Goal: Transaction & Acquisition: Obtain resource

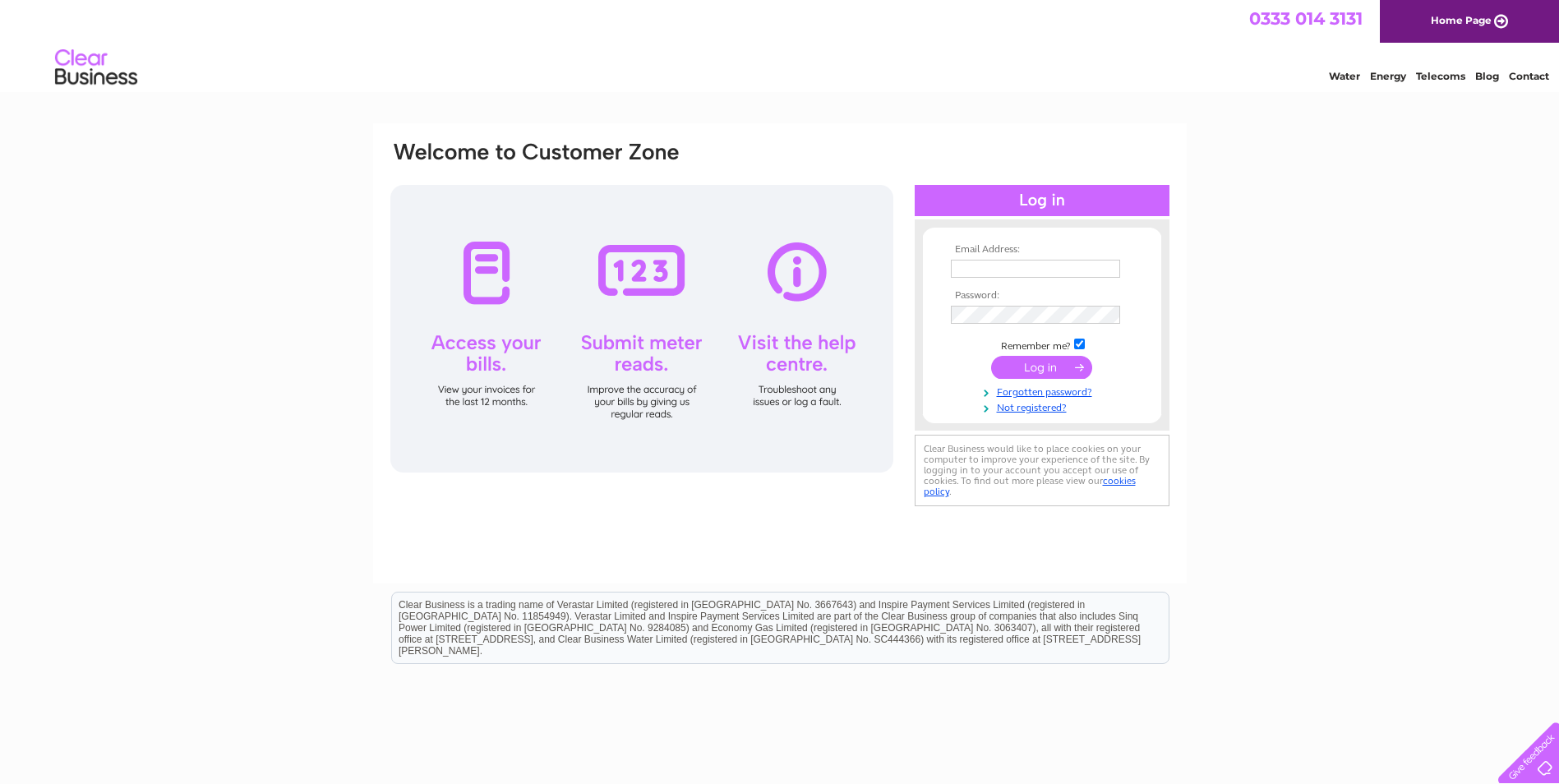
click at [1006, 265] on input "text" at bounding box center [1035, 268] width 169 height 18
type input "[EMAIL_ADDRESS][DOMAIN_NAME]"
click at [991, 357] on input "submit" at bounding box center [1041, 368] width 101 height 23
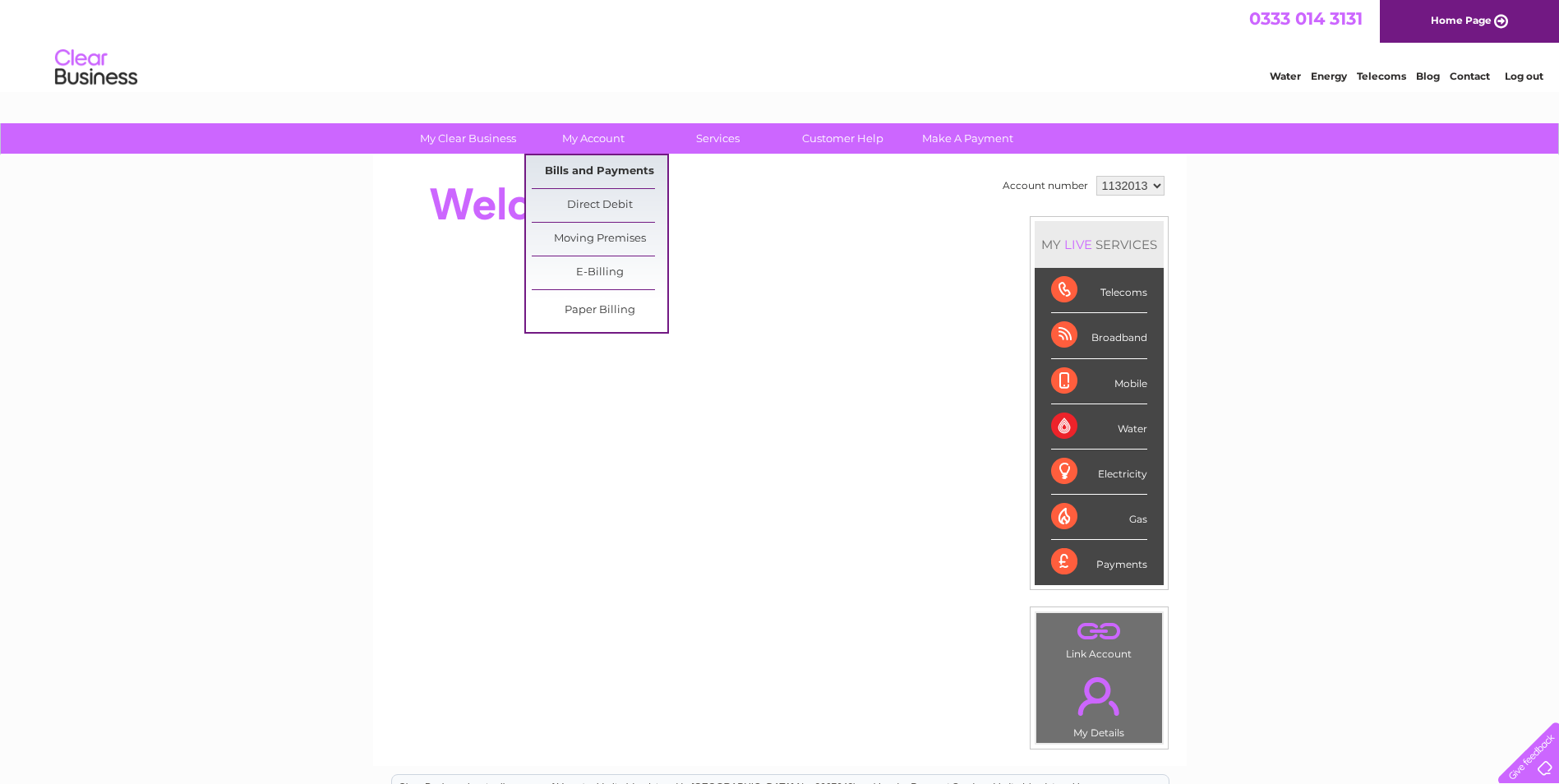
click at [579, 162] on link "Bills and Payments" at bounding box center [599, 172] width 135 height 33
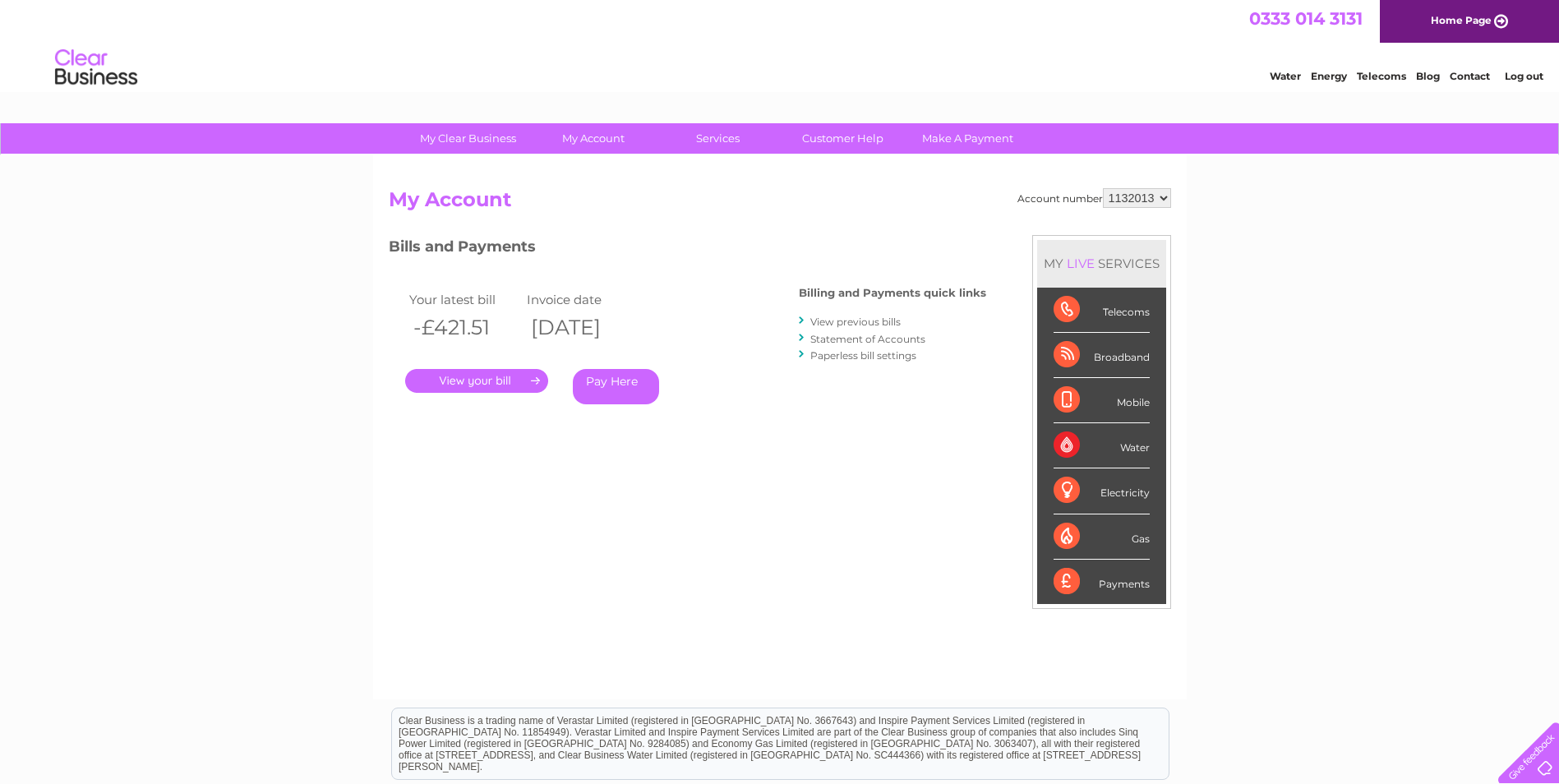
click at [533, 383] on link "." at bounding box center [476, 380] width 143 height 24
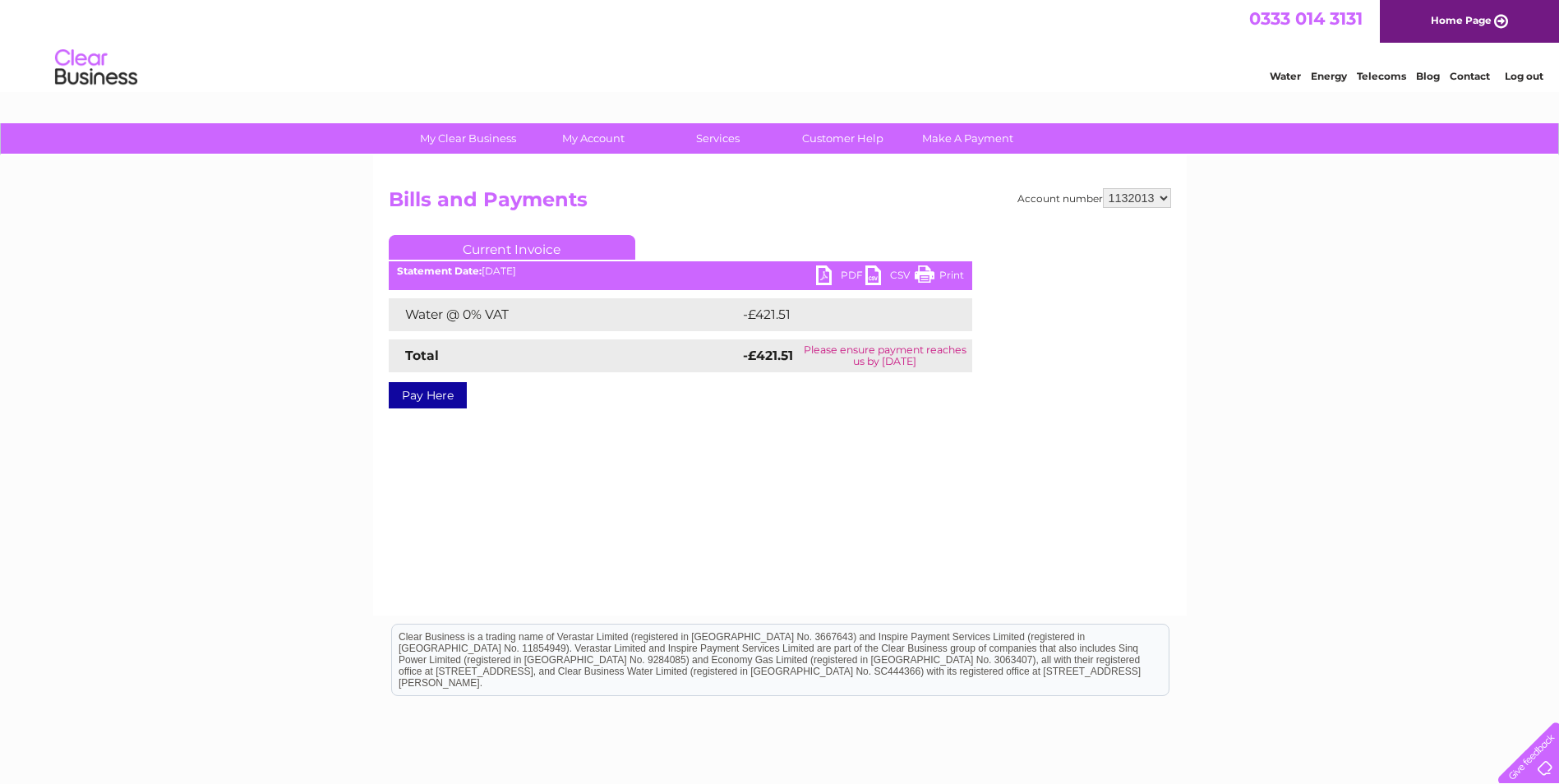
click at [835, 277] on link "PDF" at bounding box center [840, 276] width 49 height 24
click at [1132, 200] on select "1132013 1138169" at bounding box center [1137, 198] width 68 height 20
select select "1138169"
click at [1103, 188] on select "1132013 1138169" at bounding box center [1137, 198] width 68 height 20
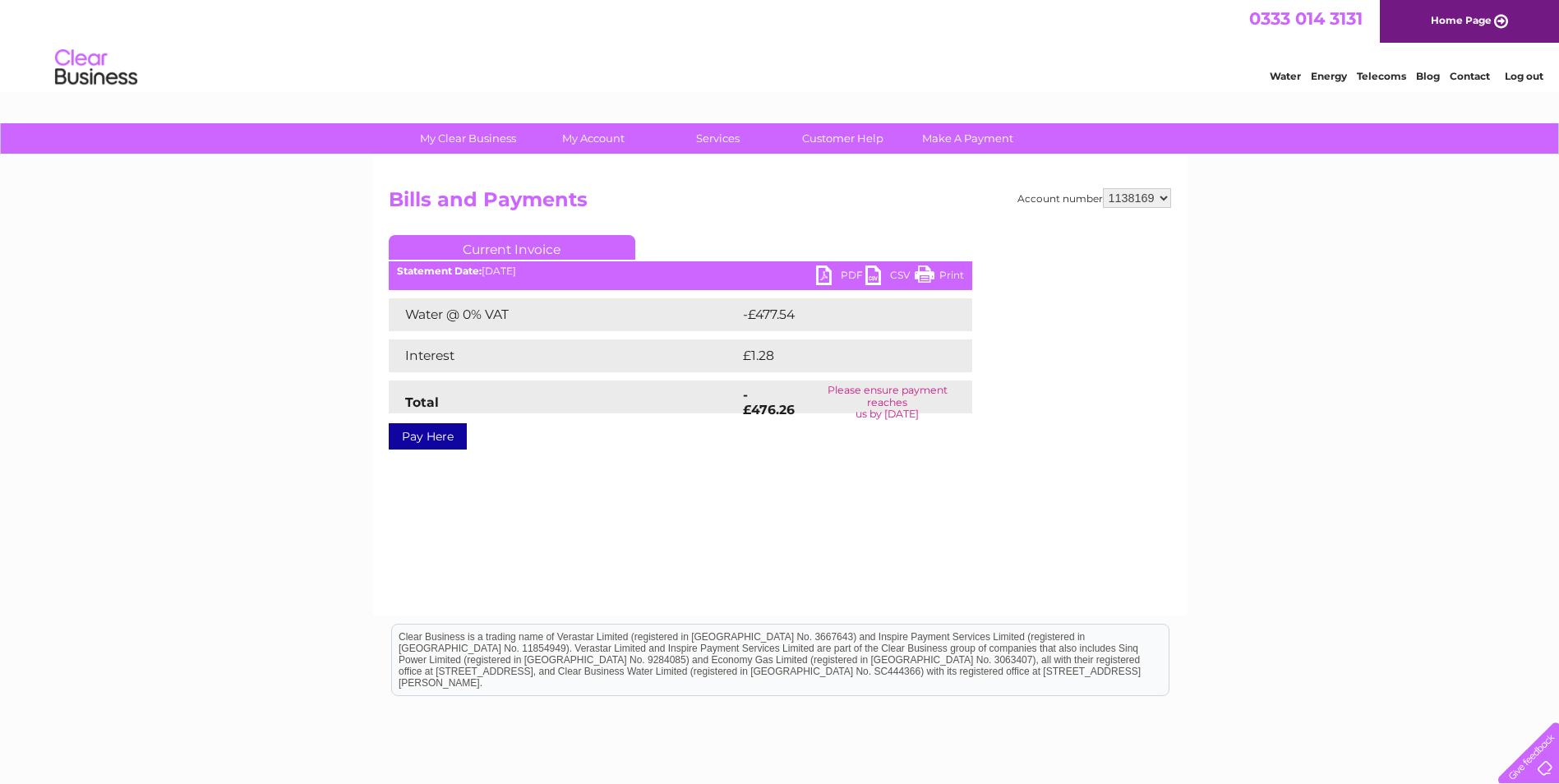
click at [831, 275] on link "PDF" at bounding box center [840, 276] width 49 height 24
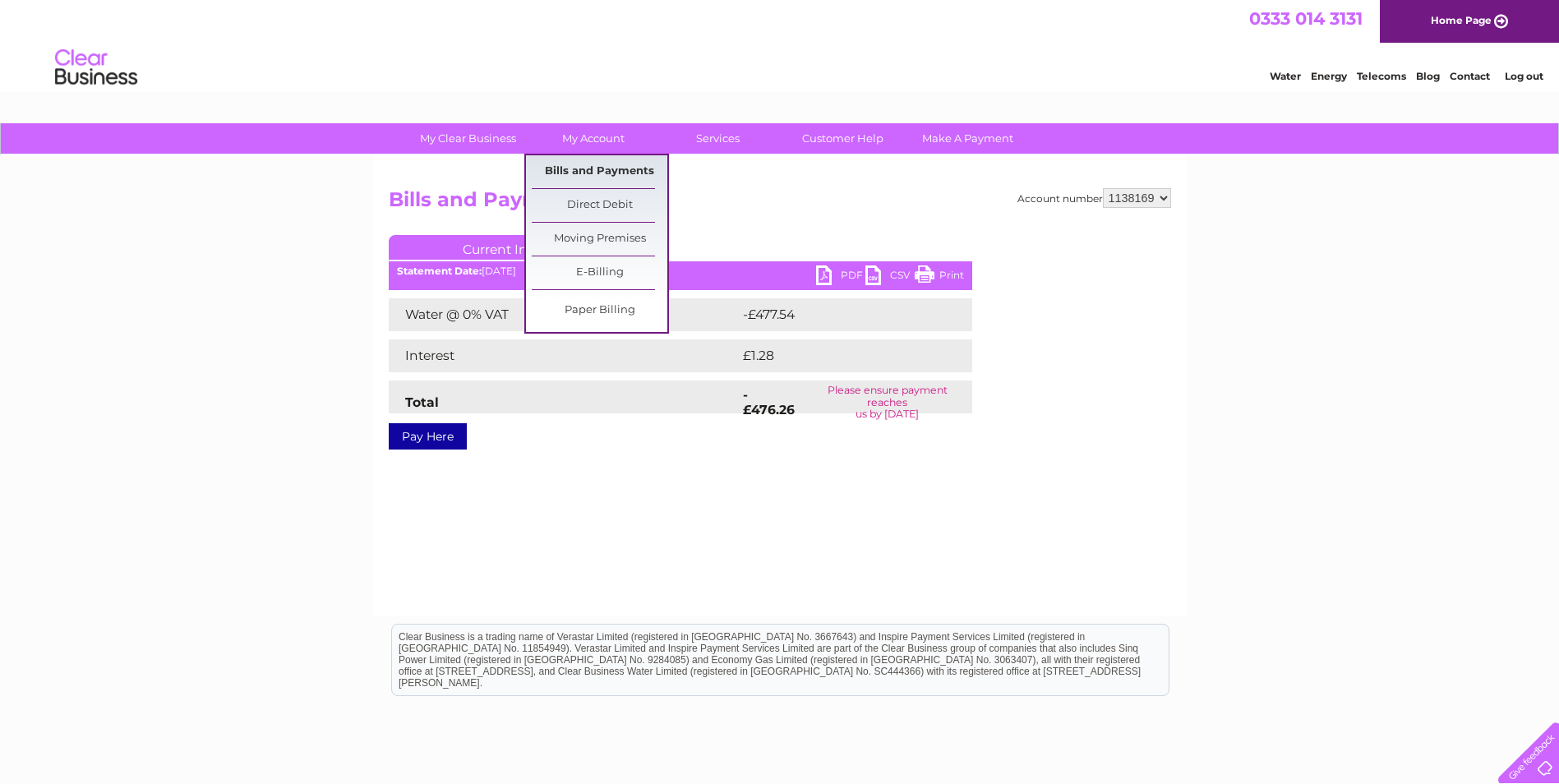
click at [613, 166] on link "Bills and Payments" at bounding box center [599, 172] width 135 height 33
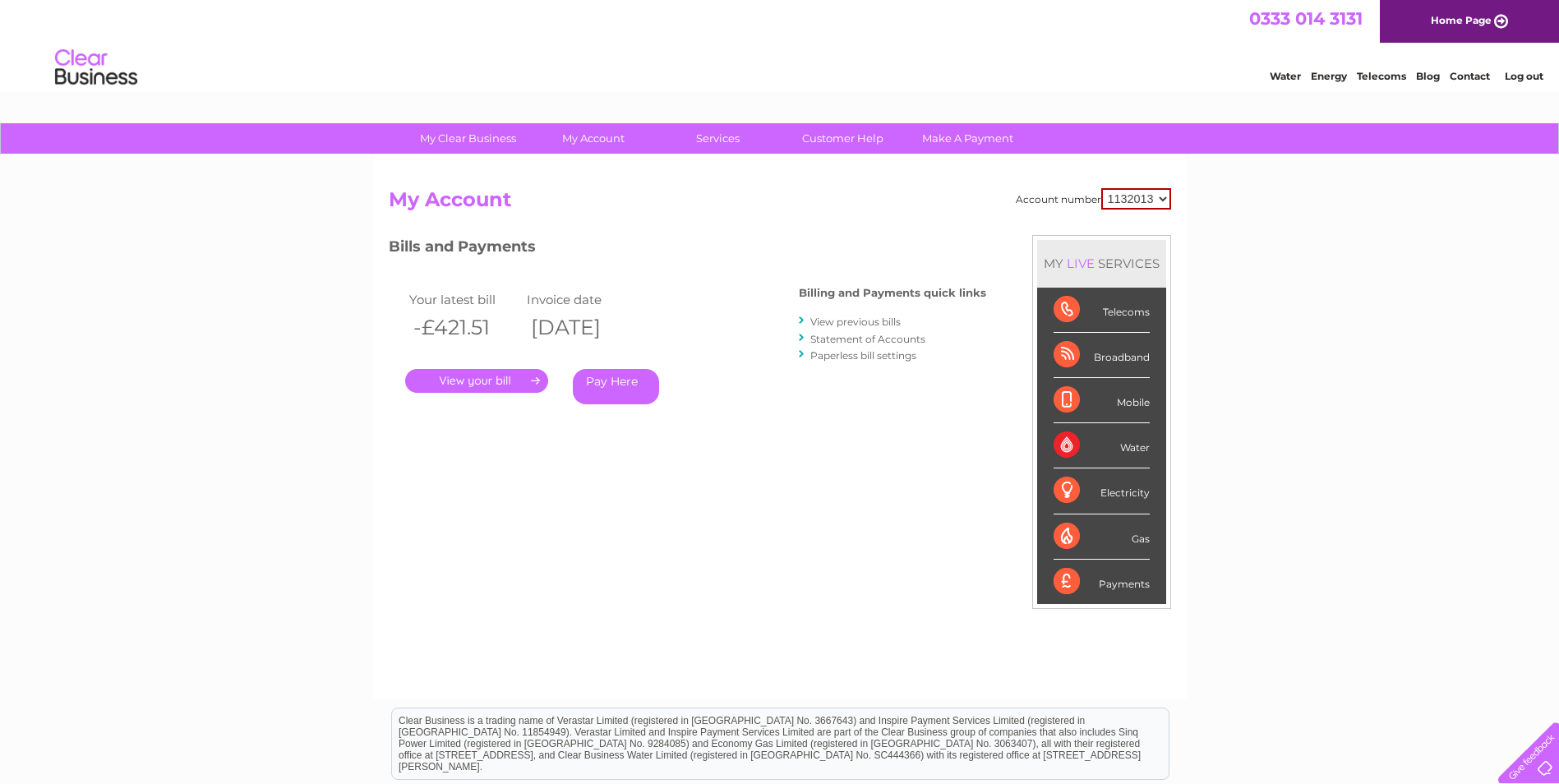
click at [870, 323] on link "View previous bills" at bounding box center [855, 321] width 90 height 12
